Goal: Task Accomplishment & Management: Complete application form

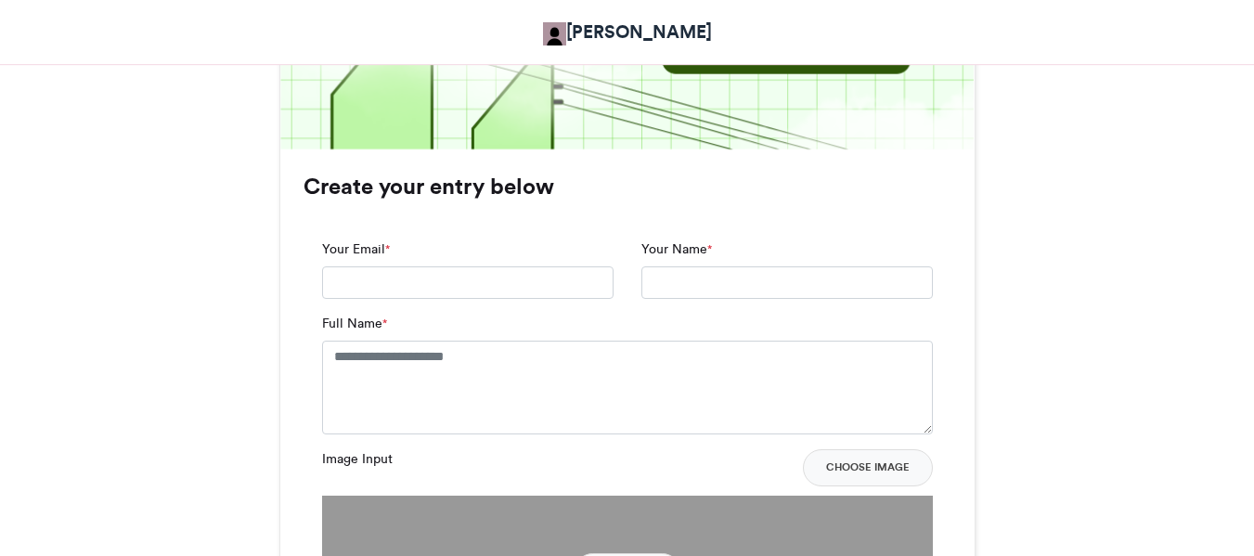
scroll to position [1143, 0]
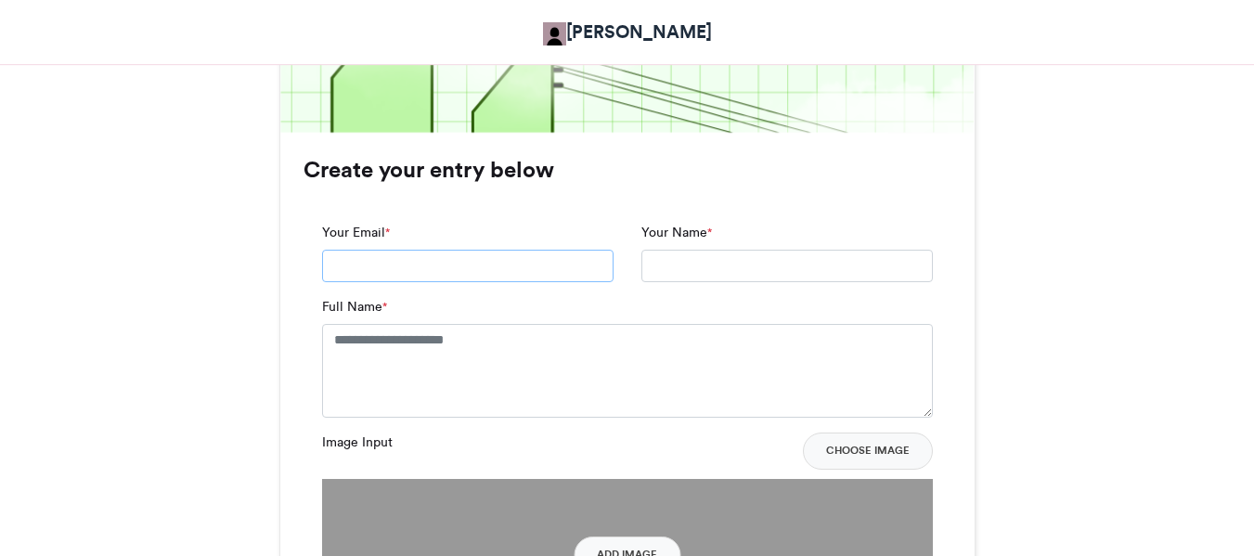
click at [503, 264] on input "Your Email *" at bounding box center [467, 266] width 291 height 33
type input "**********"
click at [490, 354] on textarea "Full Name *" at bounding box center [627, 370] width 611 height 93
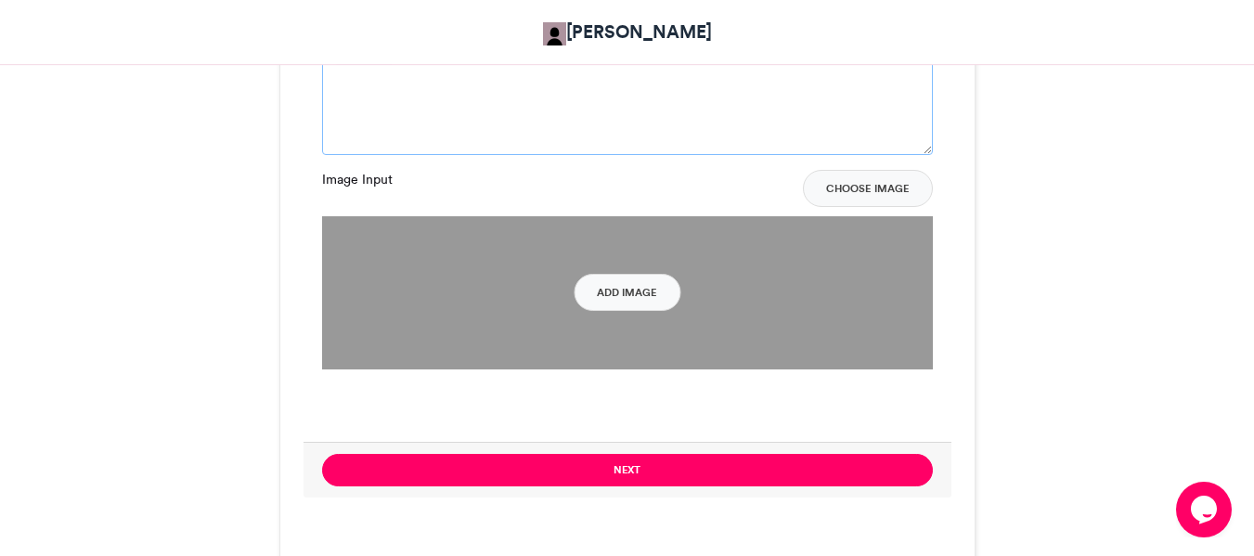
scroll to position [1488, 0]
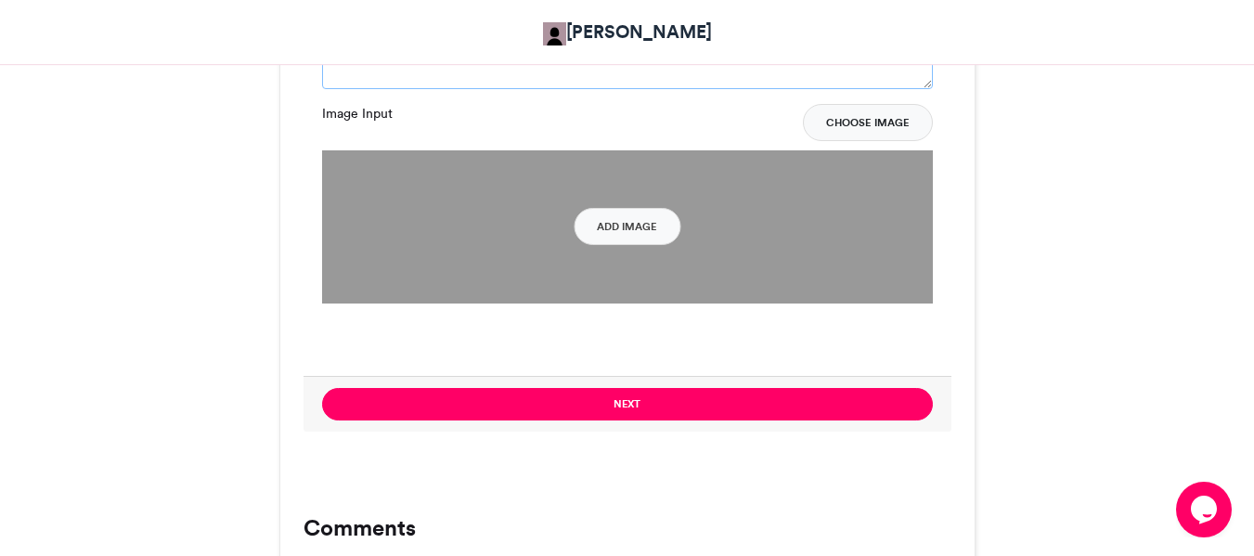
type textarea "**********"
click at [861, 122] on button "Choose Image" at bounding box center [868, 122] width 130 height 37
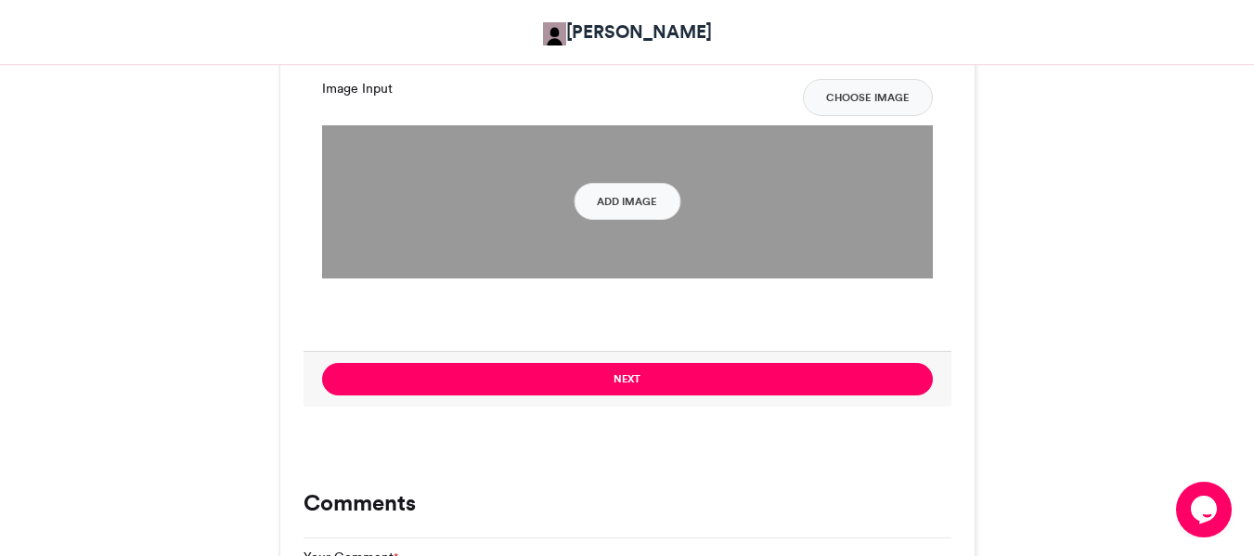
scroll to position [1531, 0]
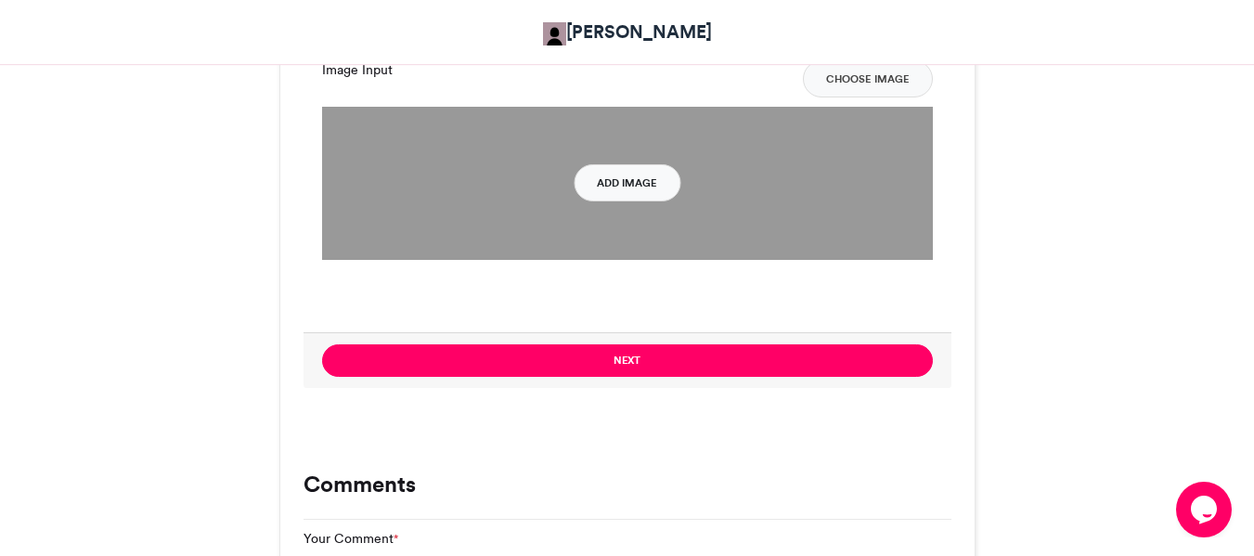
click at [629, 172] on button "Add Image" at bounding box center [627, 182] width 107 height 37
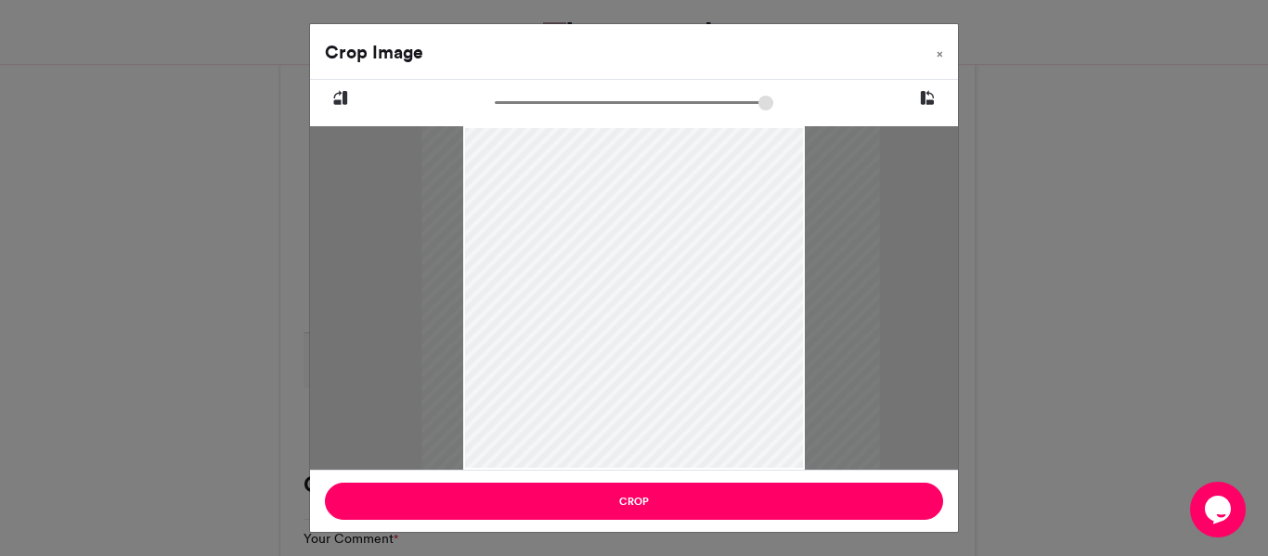
drag, startPoint x: 472, startPoint y: 259, endPoint x: 489, endPoint y: 276, distance: 23.6
click at [489, 276] on div at bounding box center [650, 297] width 458 height 343
click at [644, 332] on div at bounding box center [650, 297] width 458 height 343
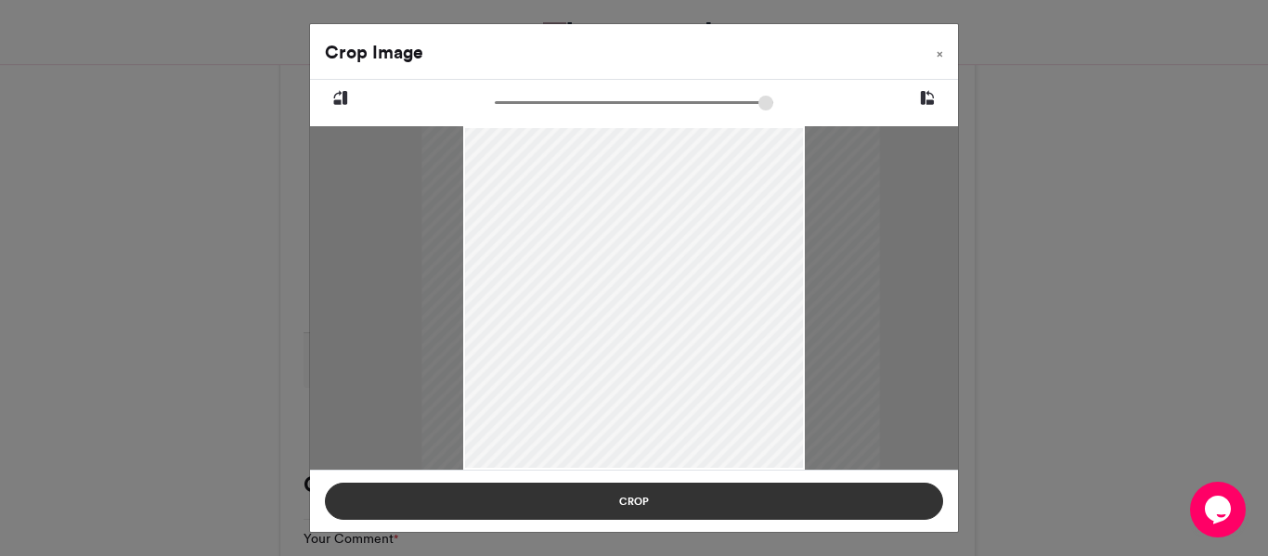
click at [634, 510] on button "Crop" at bounding box center [634, 501] width 618 height 37
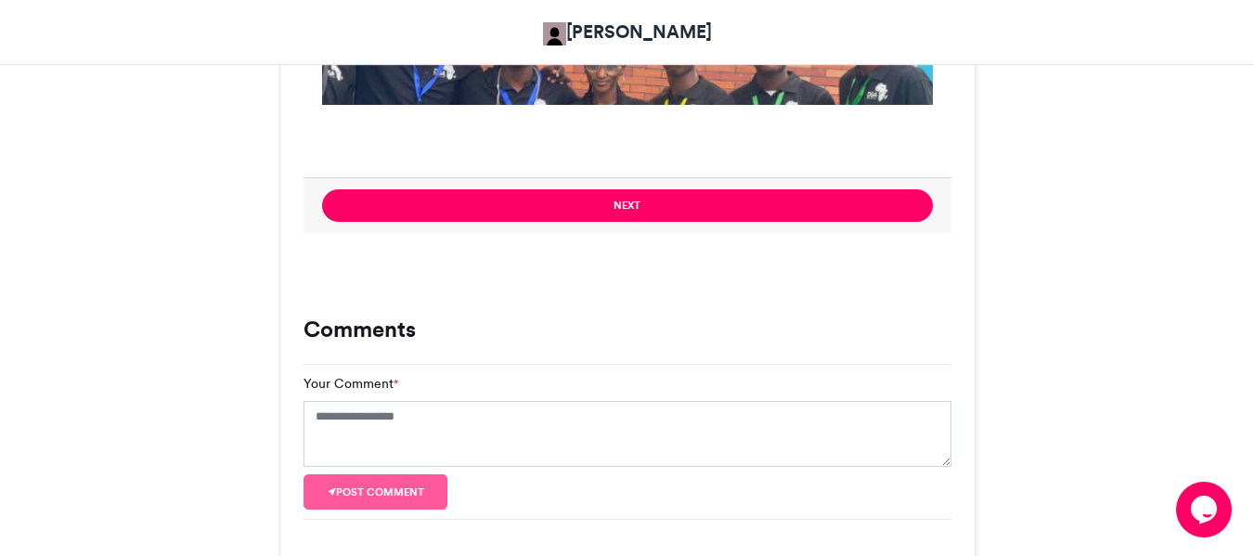
scroll to position [1696, 0]
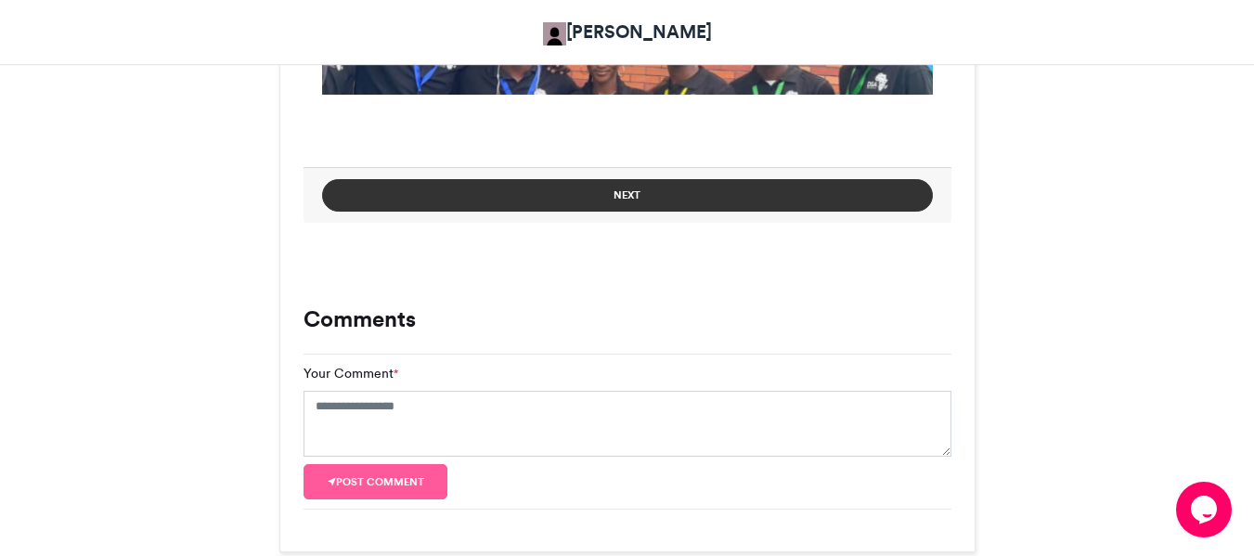
click at [596, 191] on button "Next" at bounding box center [627, 195] width 611 height 32
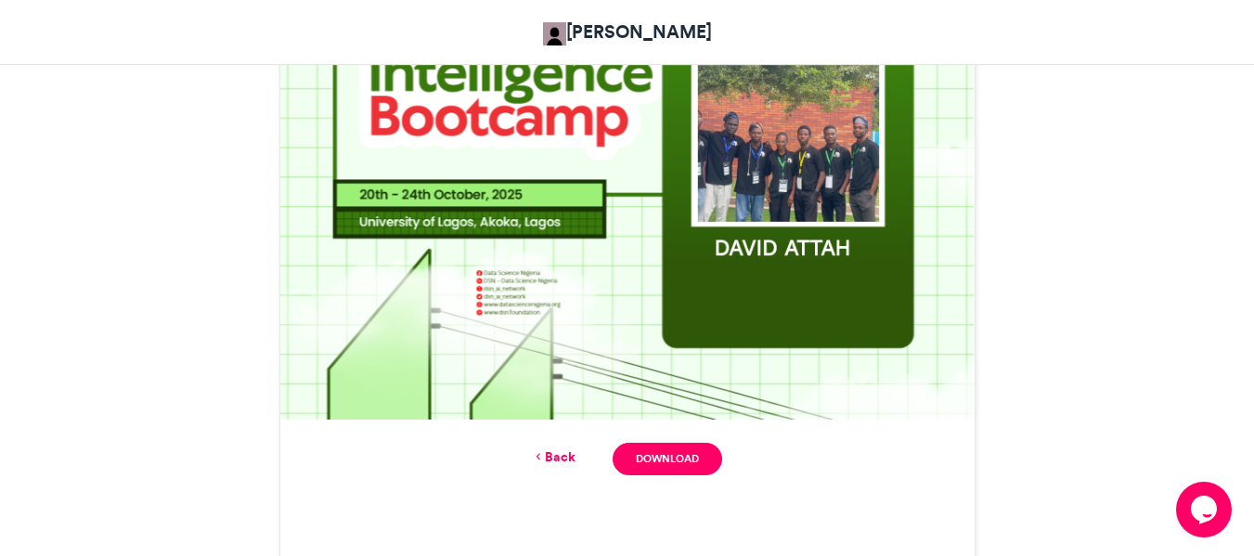
scroll to position [879, 0]
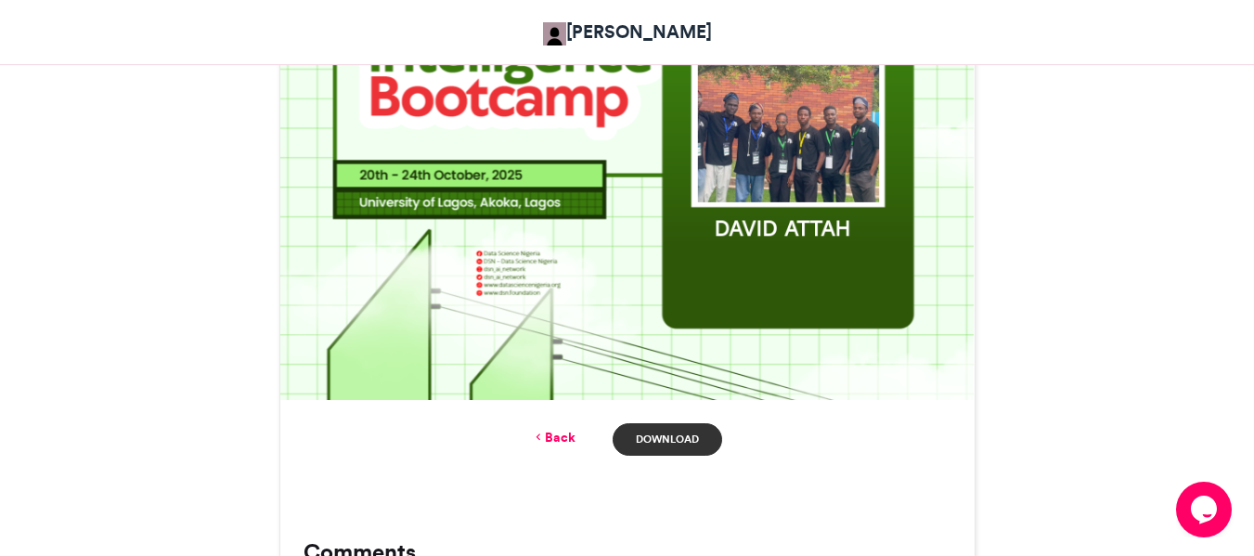
click at [666, 453] on link "Download" at bounding box center [666, 439] width 109 height 32
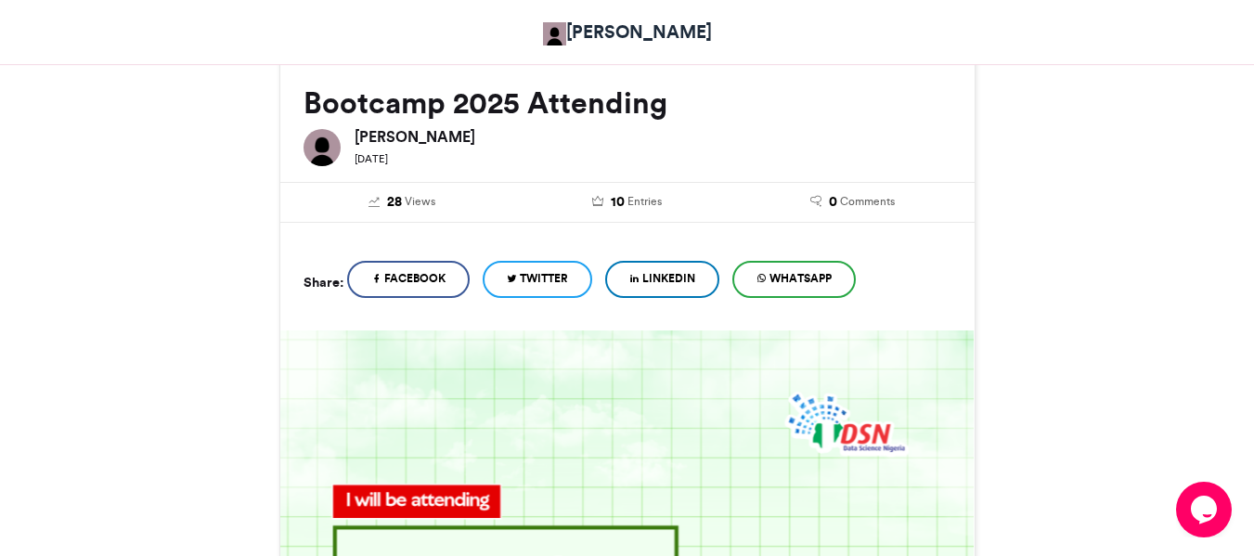
scroll to position [250, 0]
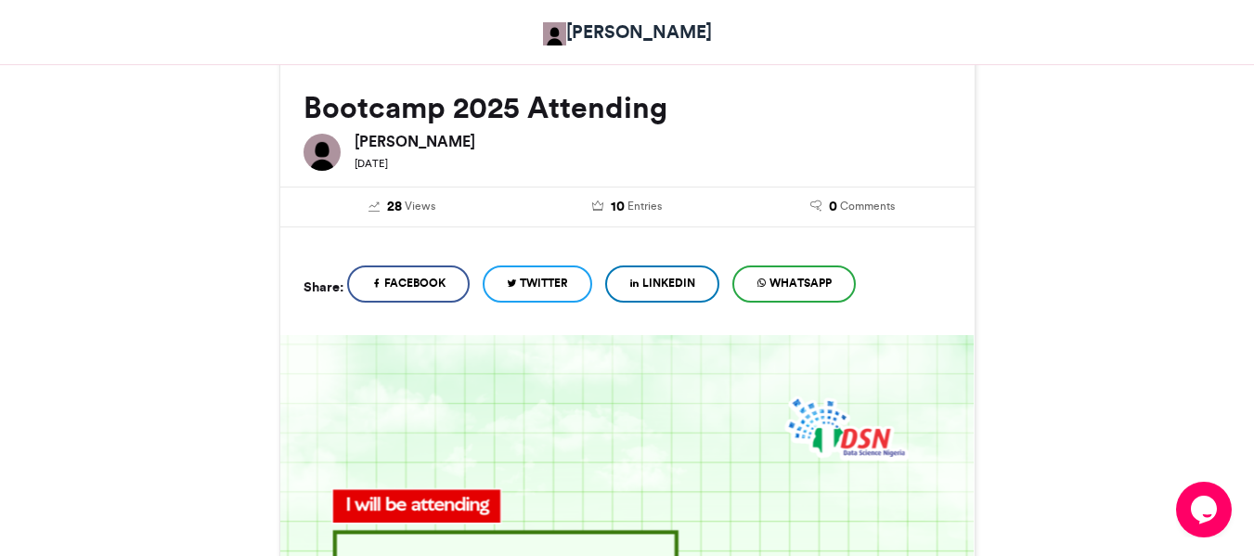
click at [440, 284] on span "Facebook" at bounding box center [414, 283] width 61 height 17
